Goal: Task Accomplishment & Management: Manage account settings

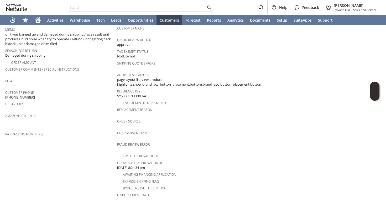
scroll to position [174, 0]
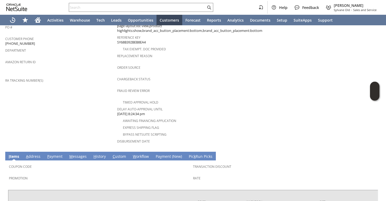
click at [100, 154] on link "H istory" at bounding box center [99, 157] width 15 height 6
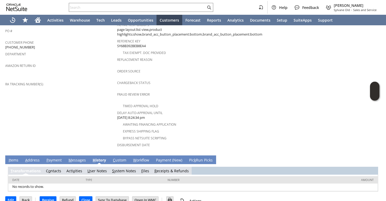
scroll to position [0, 0]
click at [147, 168] on link "F iles" at bounding box center [148, 170] width 8 height 5
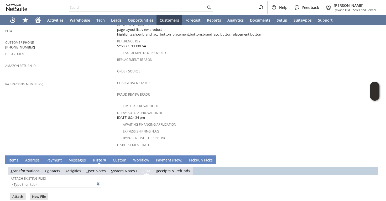
scroll to position [196, 0]
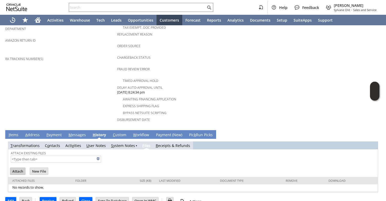
click at [19, 167] on input "Attach" at bounding box center [17, 170] width 15 height 7
click at [102, 155] on link at bounding box center [105, 158] width 6 height 6
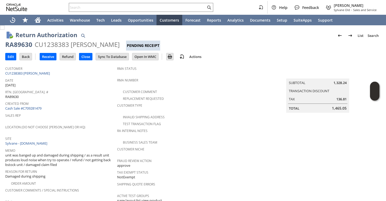
scroll to position [0, 0]
click at [25, 44] on div "RA89630" at bounding box center [18, 44] width 27 height 8
copy div "RA89630"
drag, startPoint x: 46, startPoint y: 73, endPoint x: 6, endPoint y: 74, distance: 40.2
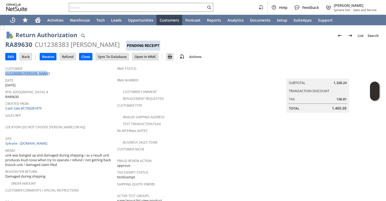
click at [6, 74] on div "Customer CU1238383 Kim LiChong" at bounding box center [59, 70] width 109 height 11
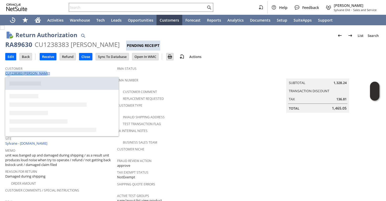
copy link "CU1238383 Kim LiChong"
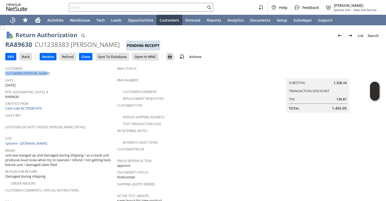
click at [28, 46] on div "RA89630" at bounding box center [18, 44] width 27 height 8
copy div "RA89630"
click at [162, 7] on input "text" at bounding box center [137, 7] width 137 height 6
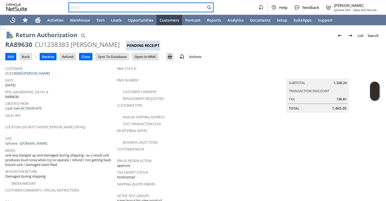
paste input "jessmlwolf@gmail.com"
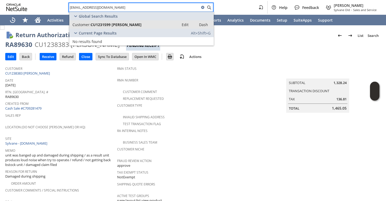
type input "jessmlwolf@gmail.com"
click at [134, 24] on span "CU1231599 [PERSON_NAME]" at bounding box center [116, 24] width 51 height 5
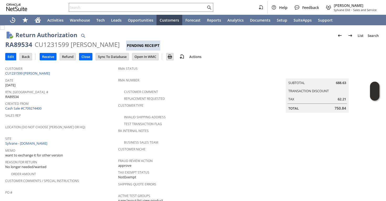
scroll to position [4, 0]
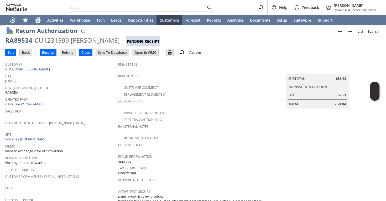
click at [49, 68] on link "CU1231599 [PERSON_NAME]" at bounding box center [28, 69] width 46 height 5
click at [13, 54] on input "Edit" at bounding box center [11, 52] width 11 height 7
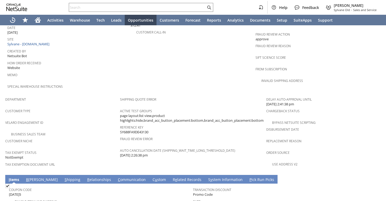
scroll to position [362, 0]
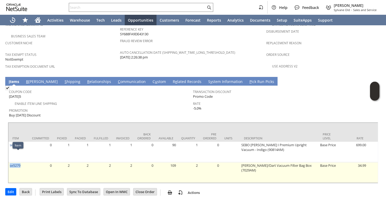
copy link "se5279"
drag, startPoint x: 24, startPoint y: 153, endPoint x: 9, endPoint y: 155, distance: 15.1
click at [9, 162] on td "se5279" at bounding box center [18, 172] width 20 height 21
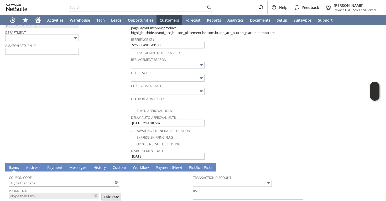
scroll to position [329, 0]
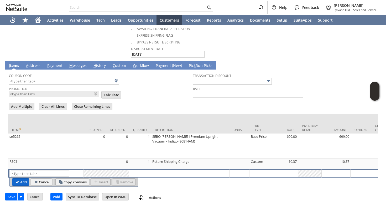
click at [20, 178] on input "Add" at bounding box center [20, 181] width 17 height 7
click at [27, 170] on input "text" at bounding box center [40, 173] width 58 height 7
paste input "se5279"
type input "se5279"
click at [136, 170] on div at bounding box center [140, 172] width 19 height 5
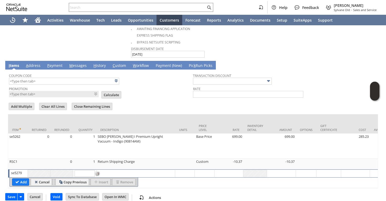
type textarea "[PERSON_NAME]/Dart Vacuum Filter Bag Box (7029AM)"
type input "1"
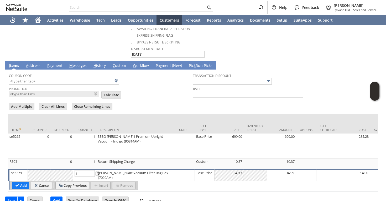
click at [136, 170] on div "[PERSON_NAME]/Dart Vacuum Filter Bag Box (7029AM)" at bounding box center [136, 175] width 76 height 10
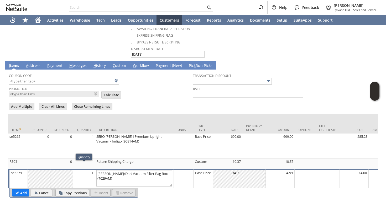
click at [84, 170] on div "1" at bounding box center [84, 172] width 19 height 5
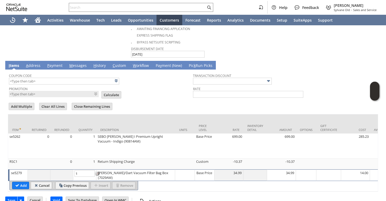
type input "2"
click at [25, 182] on input "Add" at bounding box center [20, 185] width 17 height 7
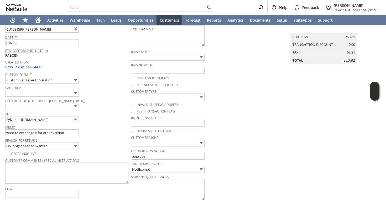
scroll to position [0, 0]
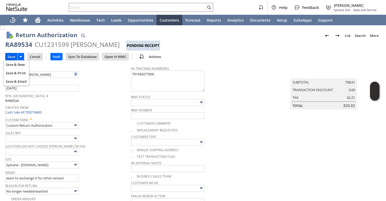
click at [14, 56] on input "Save" at bounding box center [12, 56] width 12 height 7
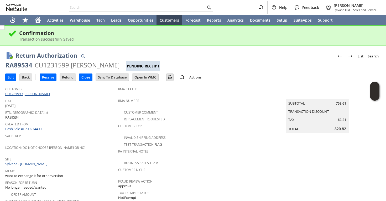
click at [47, 94] on link "CU1231599 [PERSON_NAME]" at bounding box center [28, 93] width 46 height 5
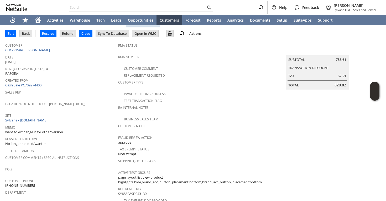
scroll to position [55, 0]
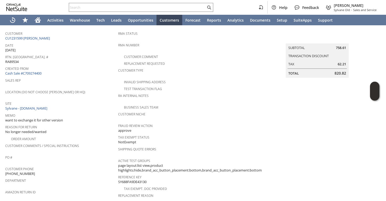
click at [18, 171] on span "[PHONE_NUMBER]" at bounding box center [20, 173] width 30 height 5
copy tbody "[PHONE_NUMBER]"
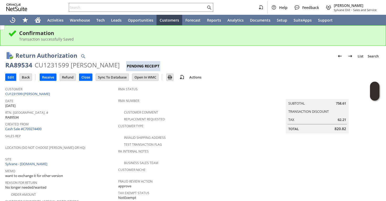
click at [26, 61] on div "RA89534" at bounding box center [18, 65] width 27 height 8
copy div "RA89534"
click at [12, 76] on input "Edit" at bounding box center [11, 77] width 11 height 7
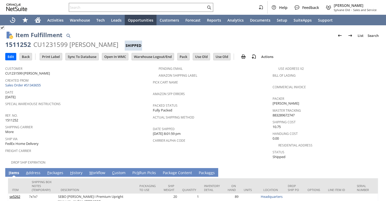
scroll to position [18, 0]
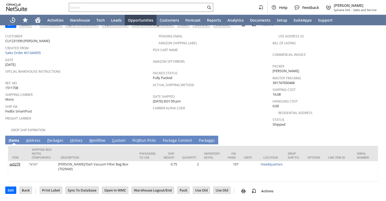
click at [55, 137] on link "P ackages" at bounding box center [55, 140] width 19 height 6
click at [57, 137] on link "P ackages" at bounding box center [55, 140] width 19 height 6
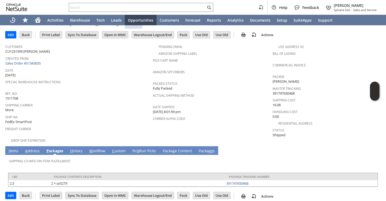
click at [14, 148] on link "I tems" at bounding box center [13, 151] width 12 height 6
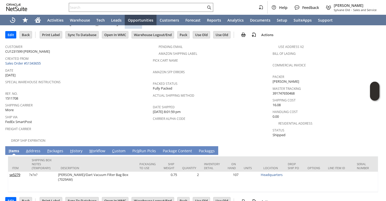
click at [34, 148] on link "A ddress" at bounding box center [33, 151] width 17 height 6
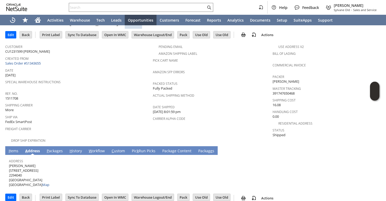
click at [23, 163] on span "[PERSON_NAME] [STREET_ADDRESS] Map" at bounding box center [29, 175] width 40 height 24
copy span "[PERSON_NAME]"
click at [21, 168] on span "[PERSON_NAME] [STREET_ADDRESS] Map" at bounding box center [29, 175] width 40 height 24
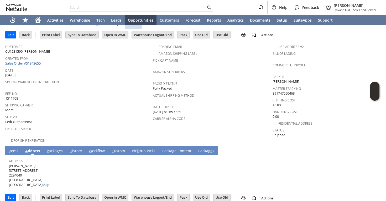
click at [23, 166] on span "[PERSON_NAME] [STREET_ADDRESS] Map" at bounding box center [29, 175] width 40 height 24
copy span "[STREET_ADDRESS]"
click at [29, 175] on span "[PERSON_NAME] [STREET_ADDRESS] Map" at bounding box center [29, 175] width 40 height 24
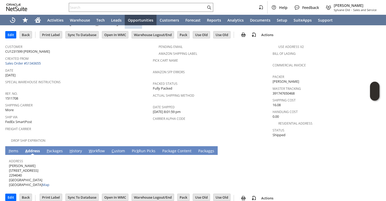
click at [29, 175] on span "[PERSON_NAME] [STREET_ADDRESS] Map" at bounding box center [29, 175] width 40 height 24
copy span "30316"
click at [13, 148] on link "I tems" at bounding box center [13, 151] width 12 height 6
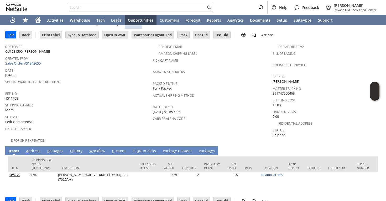
click at [35, 148] on link "A ddress" at bounding box center [33, 151] width 17 height 6
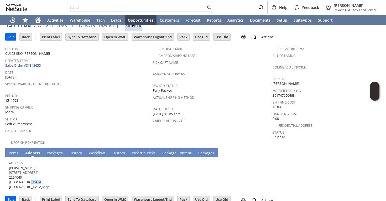
scroll to position [21, 0]
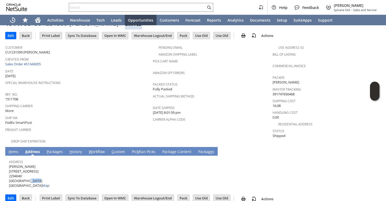
click at [61, 149] on link "P ackages" at bounding box center [54, 152] width 19 height 6
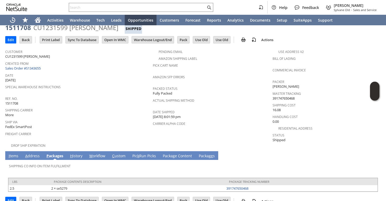
scroll to position [22, 0]
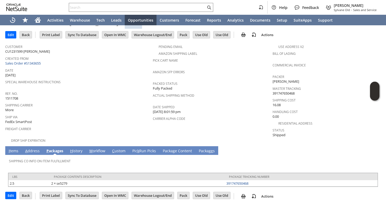
click at [9, 148] on span "I" at bounding box center [9, 150] width 1 height 5
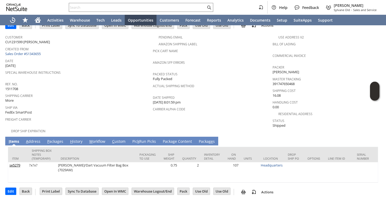
scroll to position [32, 0]
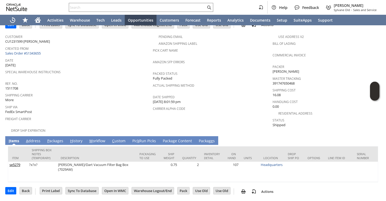
click at [53, 138] on link "P ackages" at bounding box center [55, 141] width 19 height 6
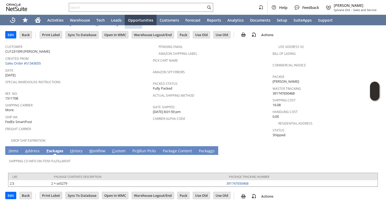
scroll to position [0, 0]
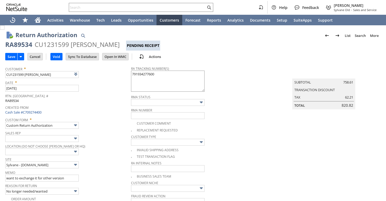
type input "Add"
type input "Copy Previous"
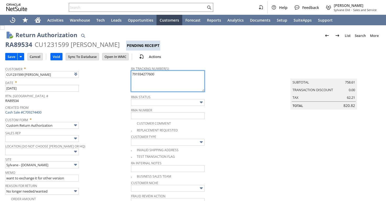
click at [164, 79] on textarea "791934277600" at bounding box center [168, 80] width 74 height 21
paste textarea "791964965251"
type textarea "791934277600 791964965251"
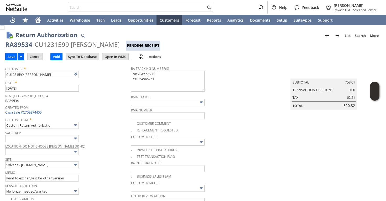
click at [17, 55] on td at bounding box center [20, 56] width 7 height 7
click at [13, 57] on input "Save" at bounding box center [12, 56] width 12 height 7
